Goal: Task Accomplishment & Management: Complete application form

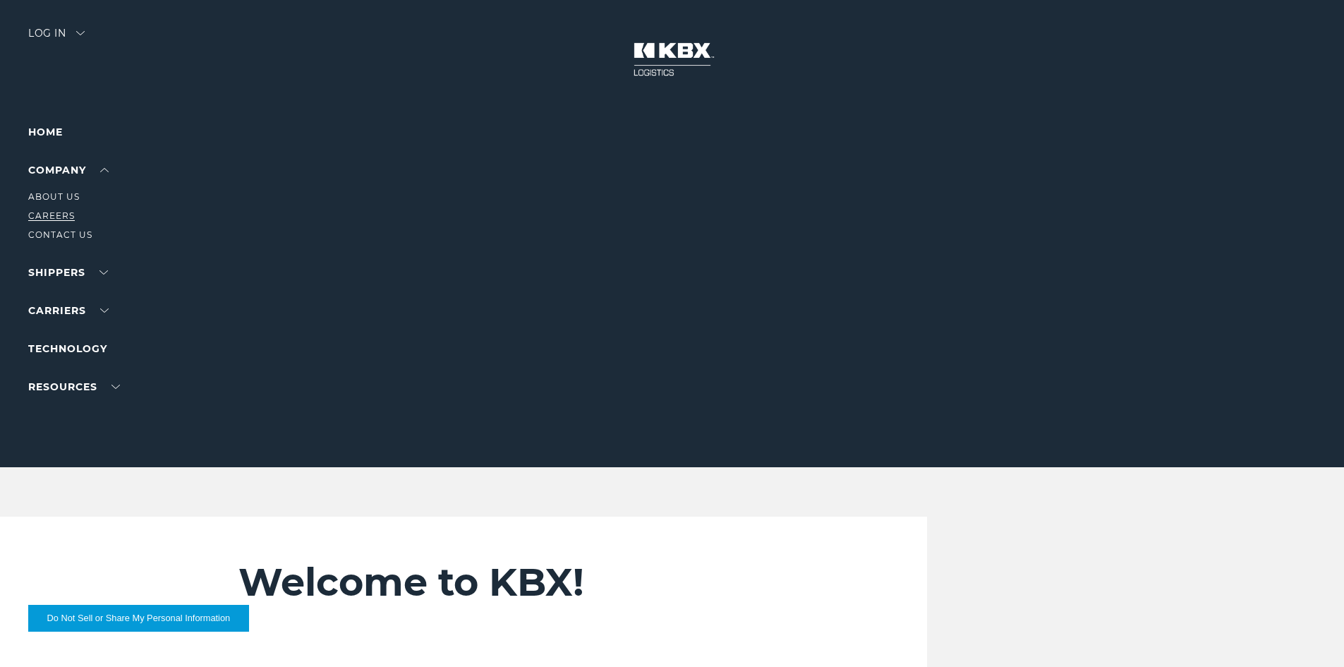
click at [63, 214] on link "Careers" at bounding box center [51, 215] width 47 height 11
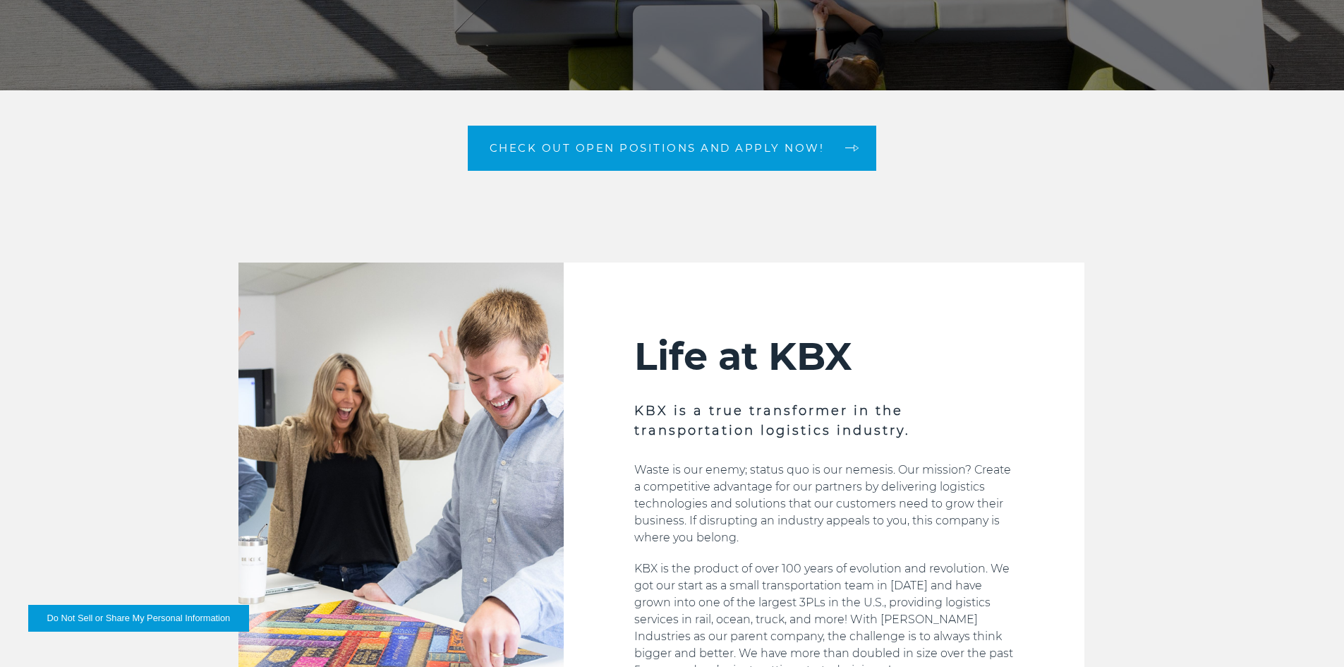
scroll to position [353, 0]
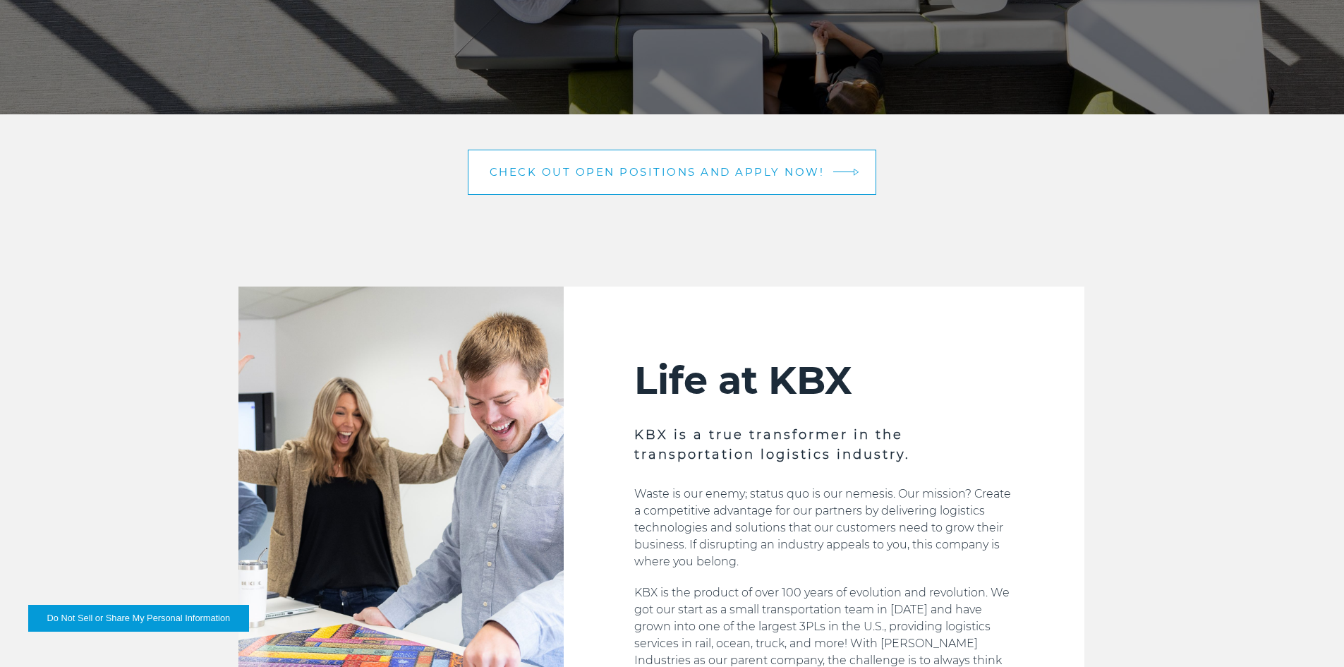
click at [653, 178] on link "Check out open positions and apply now!" at bounding box center [672, 172] width 409 height 45
click at [698, 166] on span "Check out open positions and apply now!" at bounding box center [657, 171] width 335 height 11
